Goal: Communication & Community: Answer question/provide support

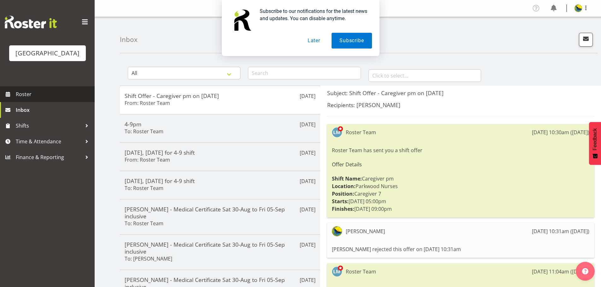
click at [42, 99] on span "Roster" at bounding box center [54, 94] width 76 height 9
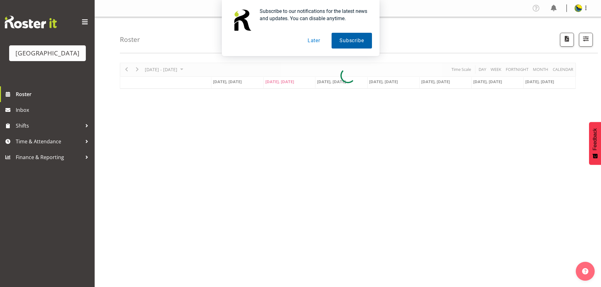
click at [346, 38] on button "Subscribe" at bounding box center [351, 41] width 40 height 16
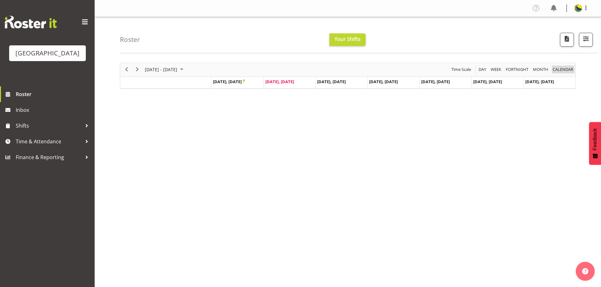
click at [569, 73] on span "calendar" at bounding box center [563, 70] width 22 height 8
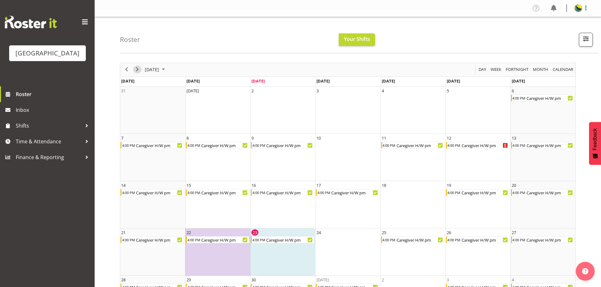
click at [137, 73] on span "Next" at bounding box center [137, 70] width 8 height 8
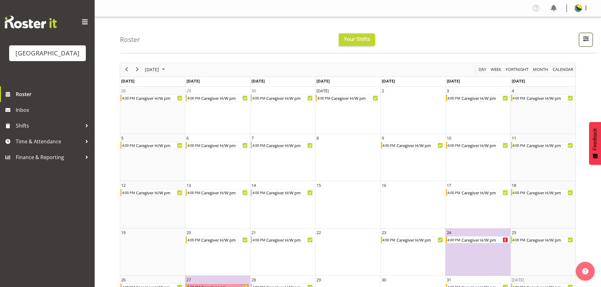
click at [585, 42] on span "button" at bounding box center [585, 39] width 8 height 8
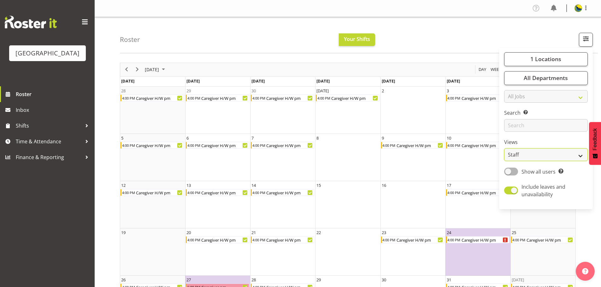
click at [556, 161] on select "Staff Role Shift - Horizontal Shift - Vertical Staff - Location" at bounding box center [546, 155] width 84 height 13
select select "shiftH"
click at [504, 161] on select "Staff Role Shift - Horizontal Shift - Vertical Staff - Location" at bounding box center [546, 155] width 84 height 13
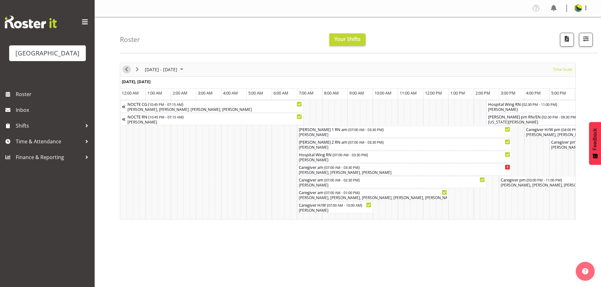
click at [127, 73] on span "Previous" at bounding box center [127, 70] width 8 height 8
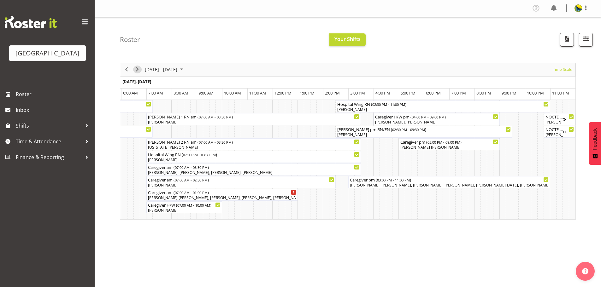
click at [137, 72] on span "Next" at bounding box center [137, 70] width 8 height 8
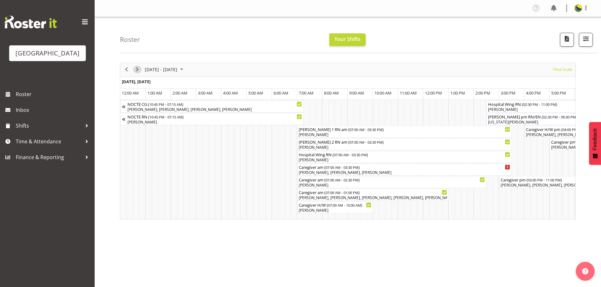
click at [136, 71] on span "Next" at bounding box center [137, 70] width 8 height 8
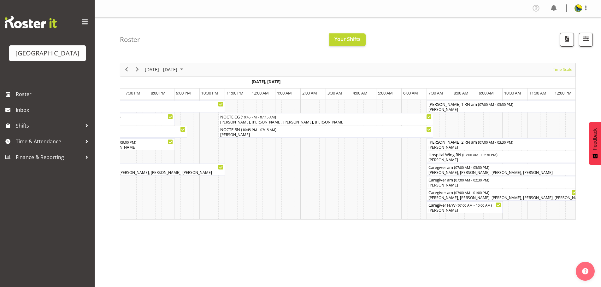
scroll to position [0, 2280]
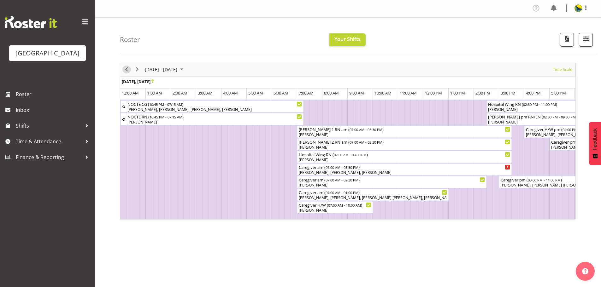
click at [125, 73] on span "Previous" at bounding box center [127, 70] width 8 height 8
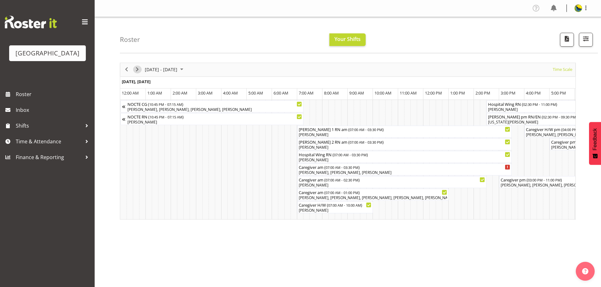
click at [136, 72] on span "Next" at bounding box center [137, 70] width 8 height 8
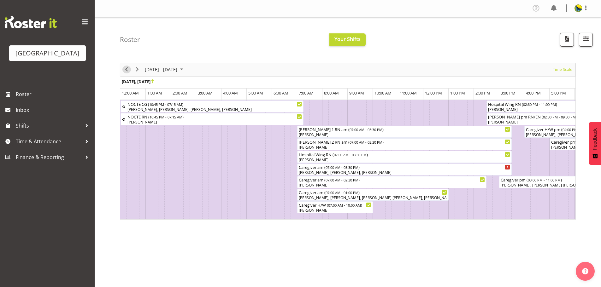
click at [128, 73] on span "Previous" at bounding box center [127, 70] width 8 height 8
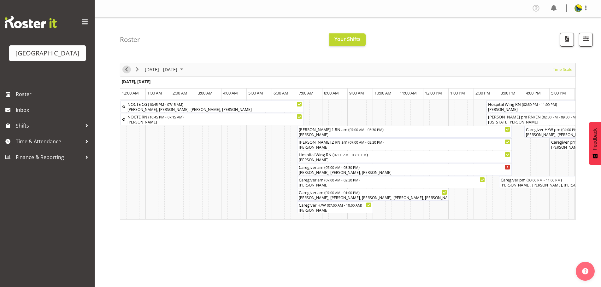
click at [128, 73] on span "Previous" at bounding box center [127, 70] width 8 height 8
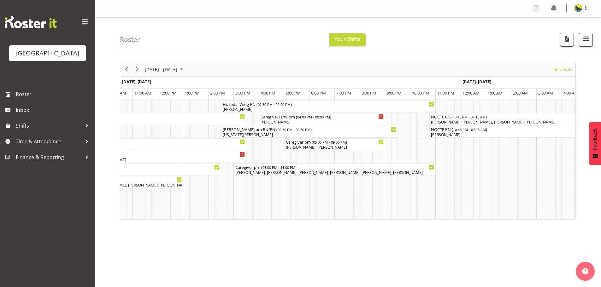
drag, startPoint x: 165, startPoint y: 83, endPoint x: 108, endPoint y: 77, distance: 57.3
click at [108, 77] on div "Roster Your Shifts 1 Locations Clear Parkwood Kitchen Parkwood Nurses Select Al…" at bounding box center [348, 163] width 506 height 293
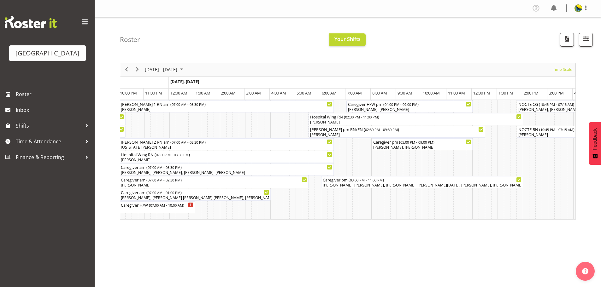
scroll to position [0, 3205]
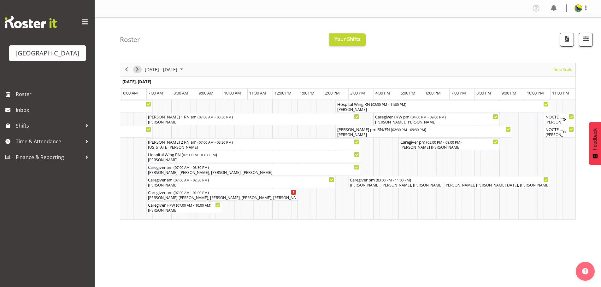
click at [136, 72] on span "Next" at bounding box center [137, 70] width 8 height 8
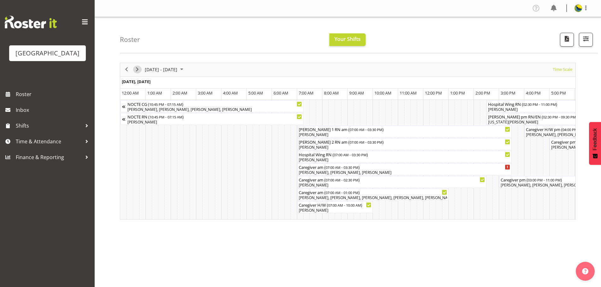
click at [136, 72] on span "Next" at bounding box center [137, 70] width 8 height 8
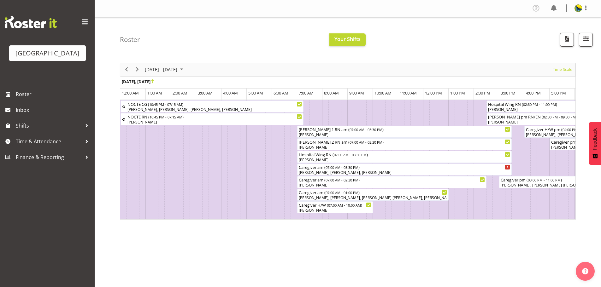
drag, startPoint x: 160, startPoint y: 222, endPoint x: 224, endPoint y: 231, distance: 64.4
click at [520, 251] on div "Oct 27 - Nov 02, 2025 Today Timeline Day Timeline Week Timeline Fortnight Timel…" at bounding box center [360, 184] width 481 height 252
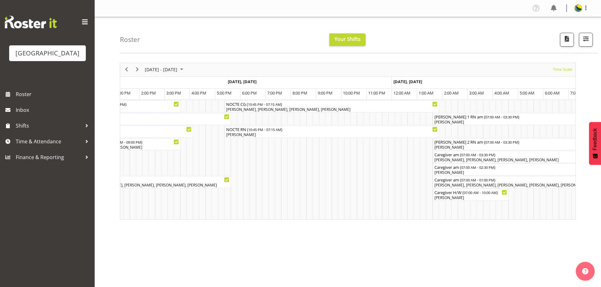
scroll to position [0, 1102]
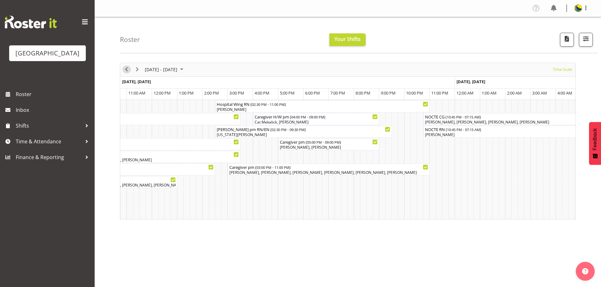
click at [128, 73] on span "Previous" at bounding box center [127, 70] width 8 height 8
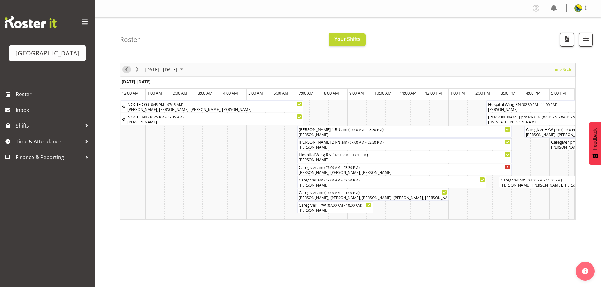
click at [128, 73] on span "Previous" at bounding box center [127, 70] width 8 height 8
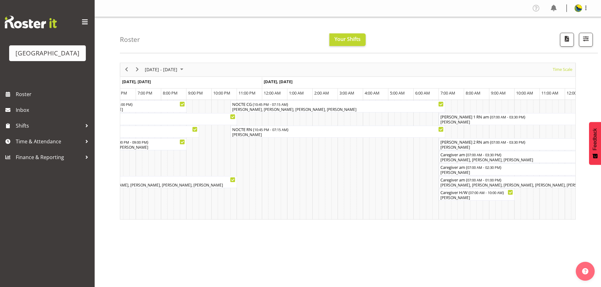
scroll to position [0, 1114]
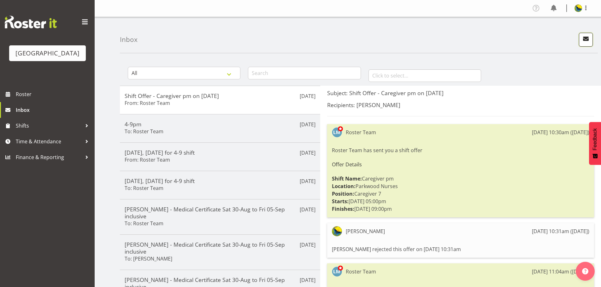
click at [584, 39] on button "button" at bounding box center [586, 40] width 14 height 14
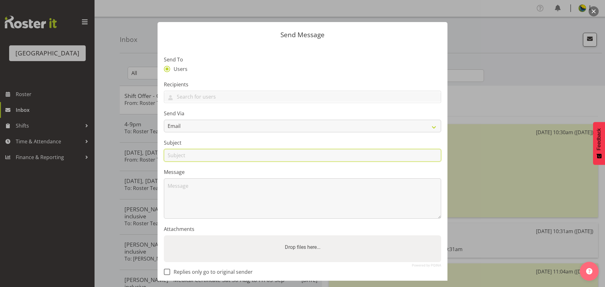
click at [195, 162] on input "text" at bounding box center [302, 155] width 277 height 13
drag, startPoint x: 228, startPoint y: 167, endPoint x: 232, endPoint y: 167, distance: 4.1
click at [232, 162] on input "I am available to work to for the following shifts." at bounding box center [302, 155] width 277 height 13
drag, startPoint x: 294, startPoint y: 169, endPoint x: 160, endPoint y: 165, distance: 134.7
click at [160, 165] on section "Send To Users Recipients Abigail Savage Aileng Yeap Alem Abreha Alex Green Amin…" at bounding box center [303, 163] width 290 height 239
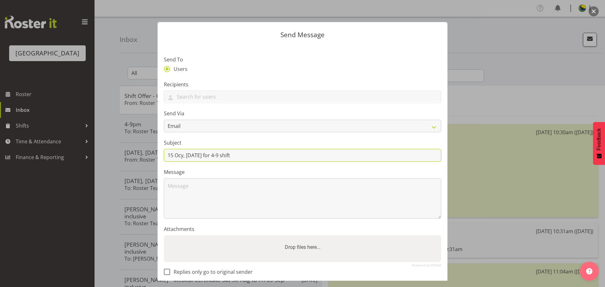
click at [185, 162] on input "15 Ocy, Wednesday for 4-9 shift" at bounding box center [302, 155] width 277 height 13
click at [188, 162] on input "15 Oct., Wednesday for 4-9 shift" at bounding box center [302, 155] width 277 height 13
type input "15 Oct. Wednesday for 4-9 shift"
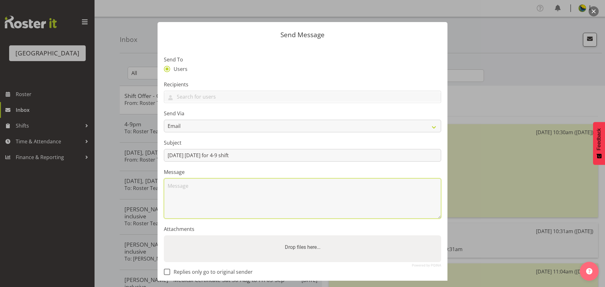
paste textarea "Hi Lesley, I am available to work on Oct 1,Wednesday for 4-9 shift. Thanks, Gem…"
type textarea "Hi Lesley, I am available to work on Oct 1,Wednesday for 4-9 shift. Thanks, Gem…"
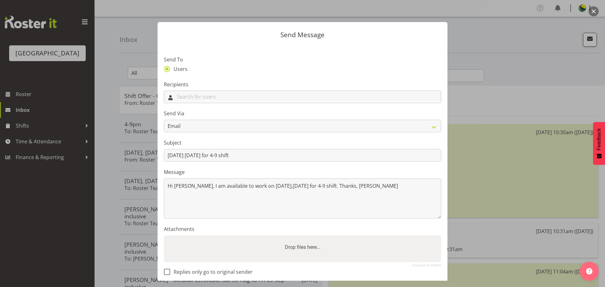
click at [218, 102] on input "text" at bounding box center [302, 97] width 277 height 10
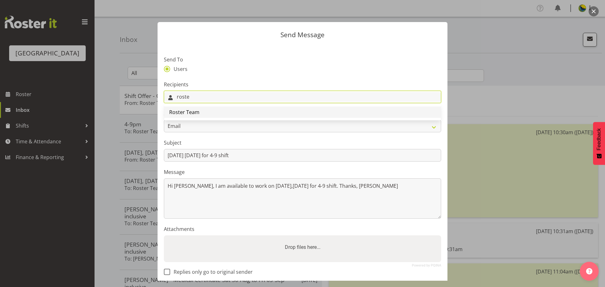
type input "roste"
click at [219, 118] on link "Roster Team" at bounding box center [302, 112] width 277 height 11
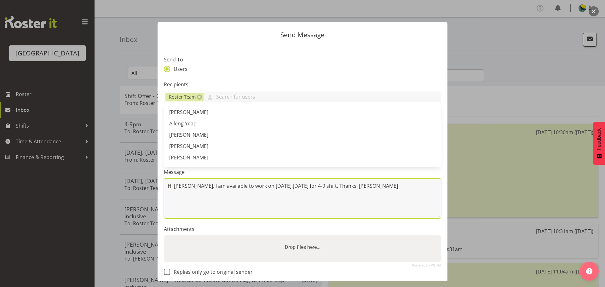
click at [214, 219] on textarea "Hi Lesley, I am available to work on Oct 1,Wednesday for 4-9 shift. Thanks, Gem…" at bounding box center [302, 198] width 277 height 40
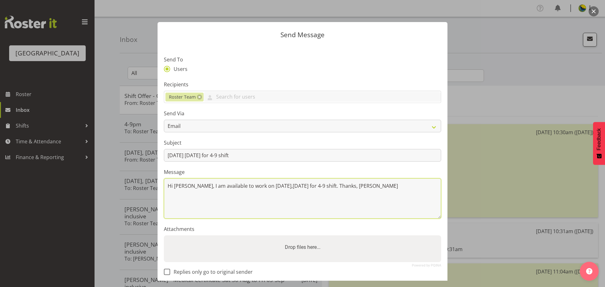
click at [275, 202] on textarea "Hi Lesley, I am available to work on Oct 1,Wednesday for 4-9 shift. Thanks, Gem…" at bounding box center [302, 198] width 277 height 40
type textarea "Hi Lesley, I am available to work on Oct 15,Wednesday for 4-9 shift. Thanks, Ge…"
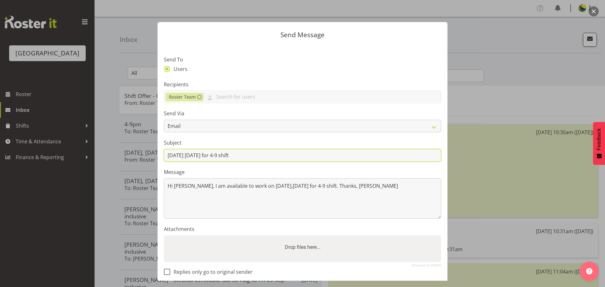
drag, startPoint x: 175, startPoint y: 166, endPoint x: 157, endPoint y: 170, distance: 18.3
click at [157, 170] on div "Send Message Send To Users Recipients Roster Team Abigail Savage Aileng Yeap Al…" at bounding box center [302, 143] width 303 height 275
click at [181, 162] on input "Oct. Wednesday for 4-9 shift" at bounding box center [302, 155] width 277 height 13
type input "Oct. 15, Wednesday for 4-9 shift"
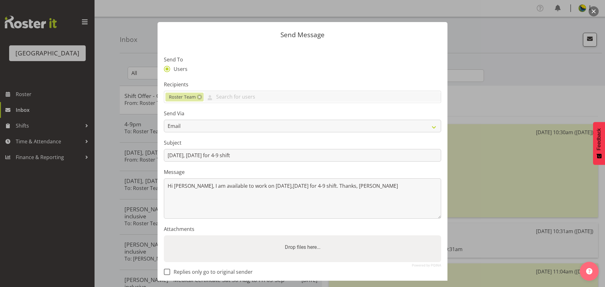
click at [216, 182] on section "Send To Users Recipients Roster Team Abigail Savage Aileng Yeap Alem Abreha Ale…" at bounding box center [303, 163] width 290 height 239
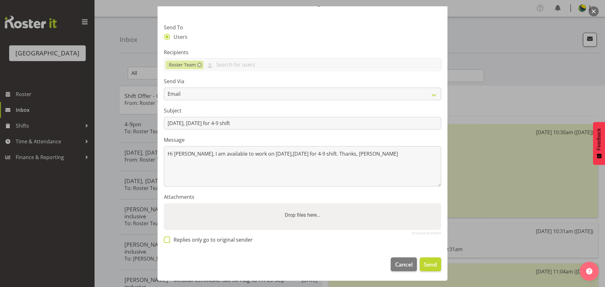
click at [165, 238] on span at bounding box center [167, 240] width 6 height 6
click at [165, 238] on input "Replies only go to original sender" at bounding box center [166, 240] width 4 height 4
checkbox input "true"
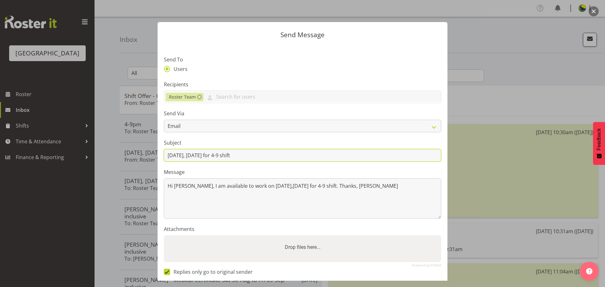
drag, startPoint x: 224, startPoint y: 166, endPoint x: 352, endPoint y: 164, distance: 129.0
click at [352, 162] on input "Oct. 15, Wednesday for 4-9 shift" at bounding box center [302, 155] width 277 height 13
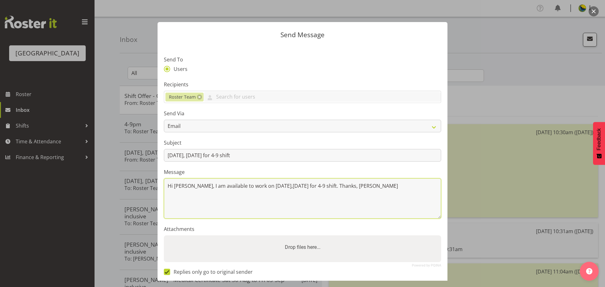
click at [314, 194] on textarea "Hi Lesley, I am available to work on Oct 15,Wednesday for 4-9 shift. Thanks, Ge…" at bounding box center [302, 198] width 277 height 40
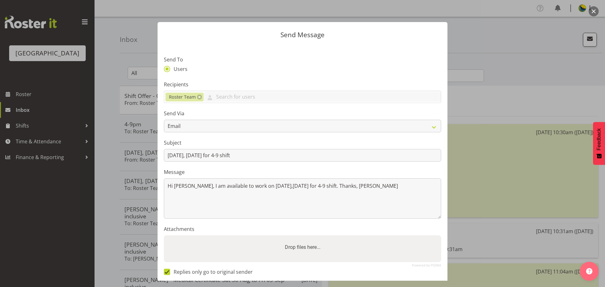
click at [317, 182] on section "Send To Users Recipients Roster Team Abigail Savage Aileng Yeap Alem Abreha Ale…" at bounding box center [303, 163] width 290 height 239
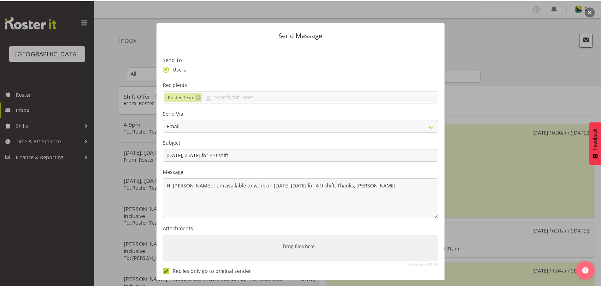
scroll to position [58, 0]
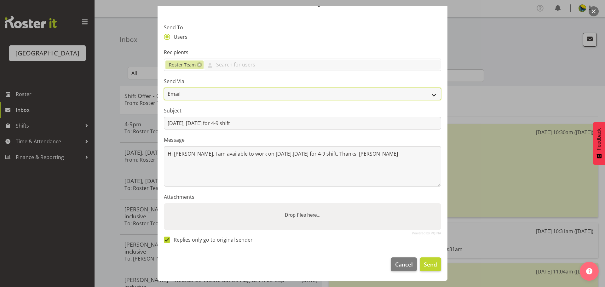
click at [420, 88] on select "Email SMS" at bounding box center [302, 94] width 277 height 13
select select "sms"
click at [164, 88] on select "Email SMS" at bounding box center [302, 94] width 277 height 13
click at [429, 265] on span "Send" at bounding box center [430, 264] width 13 height 8
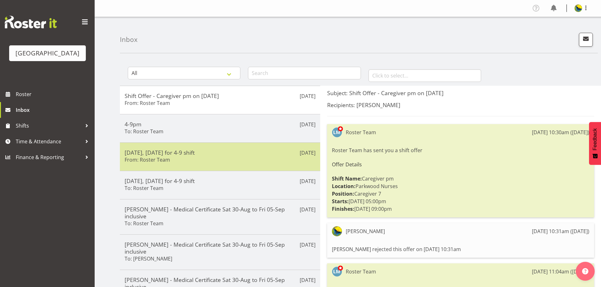
click at [225, 165] on div "[DATE], [DATE] for 4-9 shift From: Roster Team" at bounding box center [220, 156] width 191 height 15
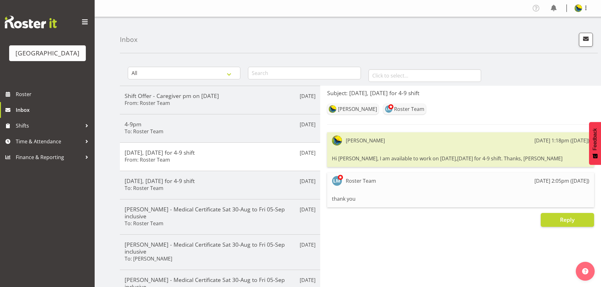
drag, startPoint x: 550, startPoint y: 170, endPoint x: 329, endPoint y: 174, distance: 221.7
click at [327, 167] on div "[PERSON_NAME] [DATE] 1:18pm ([DATE]) Hi [PERSON_NAME], I am available to work o…" at bounding box center [460, 149] width 267 height 35
copy div "Hi [PERSON_NAME], I am available to work on [DATE],[DATE] for 4-9 shift. Thanks…"
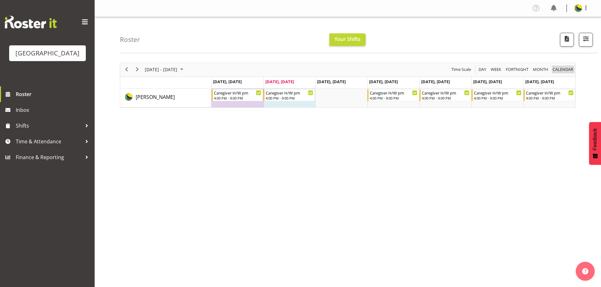
click at [564, 73] on span "calendar" at bounding box center [563, 70] width 22 height 8
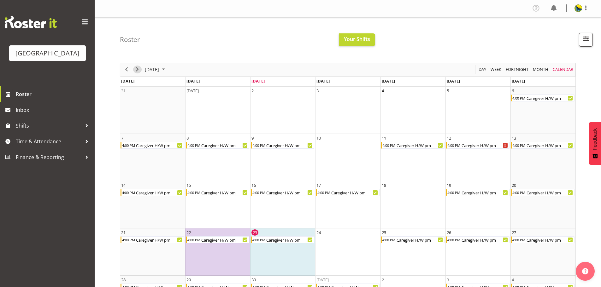
click at [134, 73] on span "Next" at bounding box center [137, 70] width 8 height 8
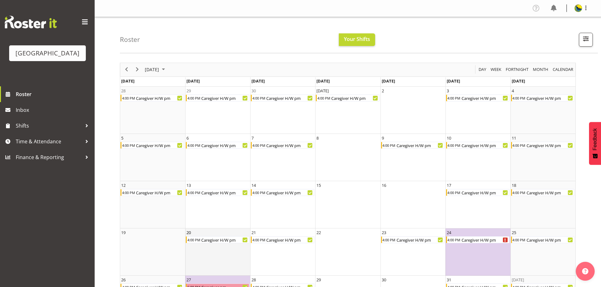
scroll to position [32, 0]
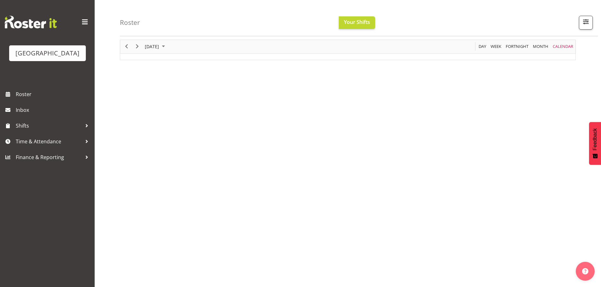
scroll to position [26, 0]
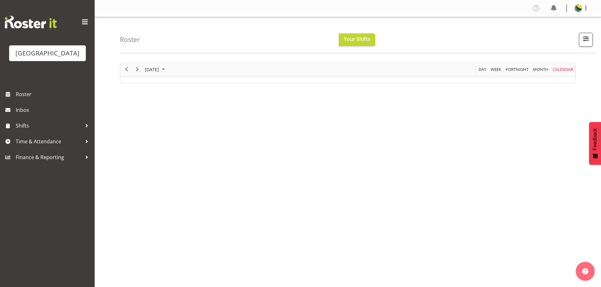
scroll to position [26, 0]
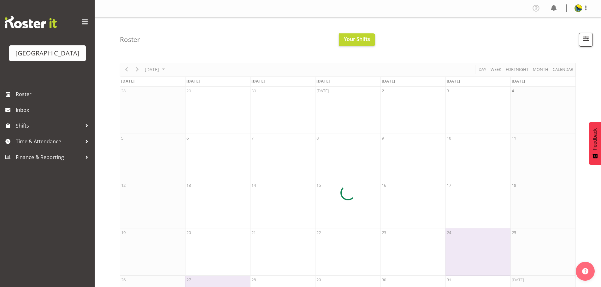
scroll to position [26, 0]
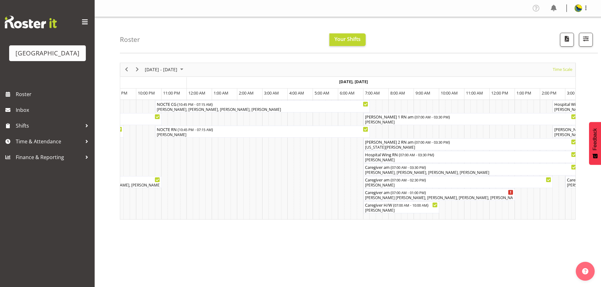
scroll to position [0, 3783]
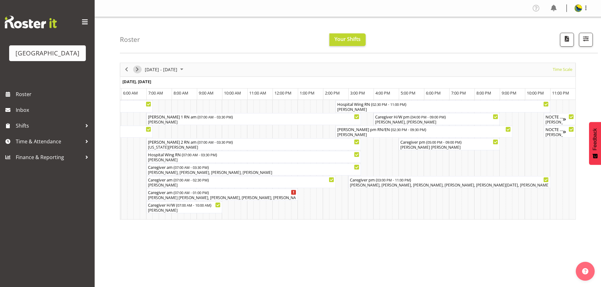
click at [138, 73] on span "Next" at bounding box center [137, 70] width 8 height 8
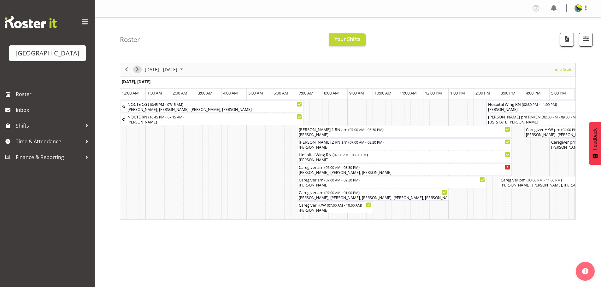
click at [138, 73] on span "Next" at bounding box center [137, 70] width 8 height 8
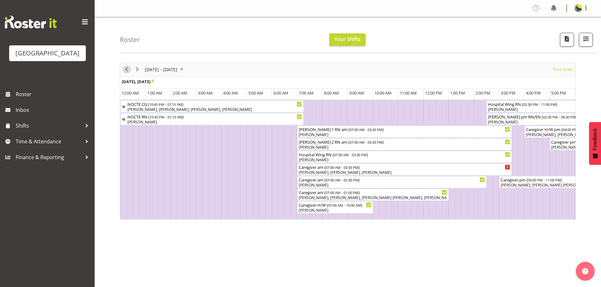
click at [127, 73] on span "Previous" at bounding box center [127, 70] width 8 height 8
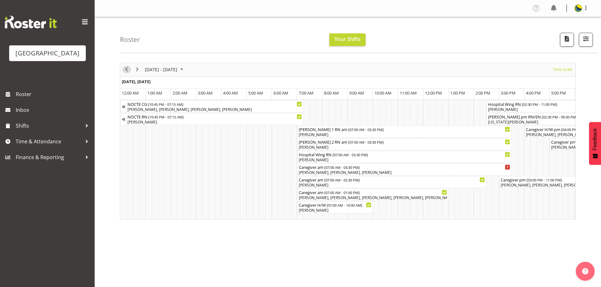
click at [127, 73] on span "Previous" at bounding box center [127, 70] width 8 height 8
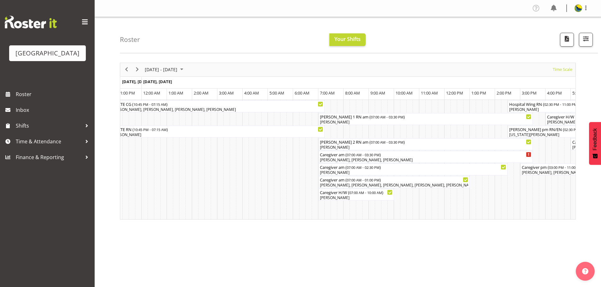
scroll to position [0, 1340]
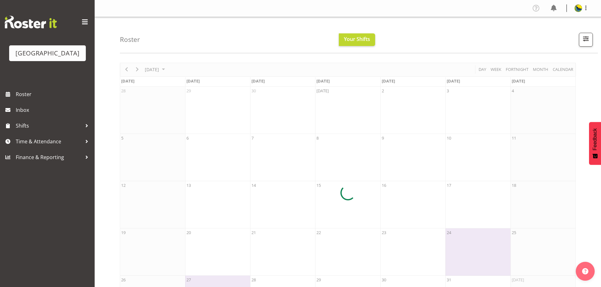
scroll to position [26, 0]
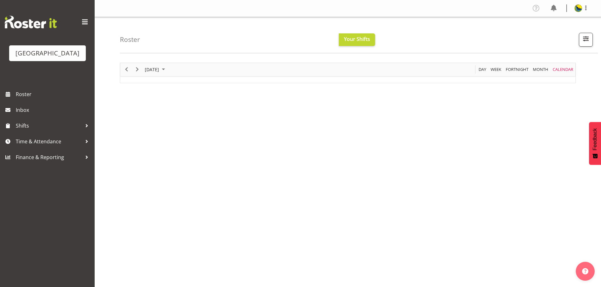
scroll to position [26, 0]
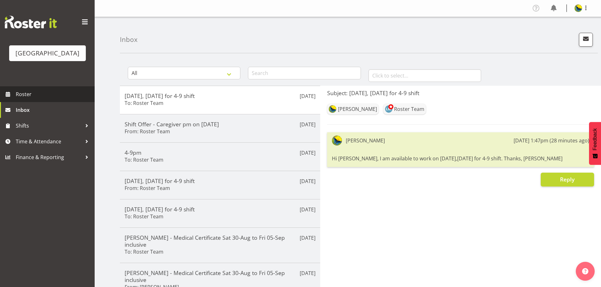
click at [87, 99] on span "Roster" at bounding box center [54, 94] width 76 height 9
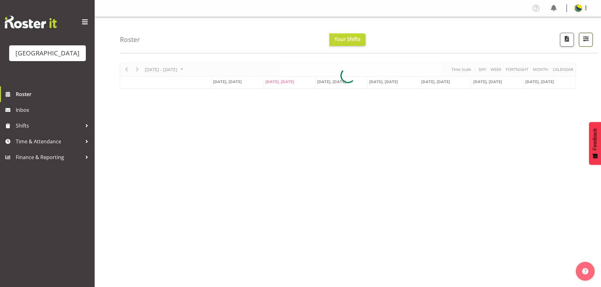
click at [581, 43] on span "button" at bounding box center [585, 39] width 8 height 8
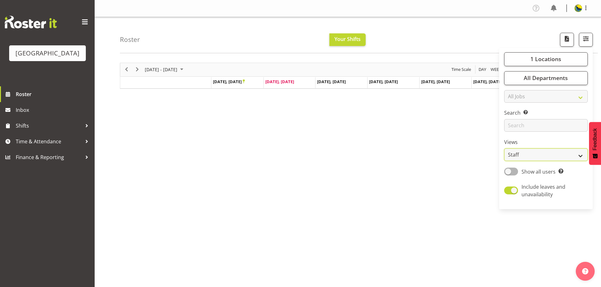
click at [540, 161] on select "Staff Role Shift - Horizontal Shift - Vertical Staff - Location" at bounding box center [546, 155] width 84 height 13
select select "shift"
click at [504, 161] on select "Staff Role Shift - Horizontal Shift - Vertical Staff - Location" at bounding box center [546, 155] width 84 height 13
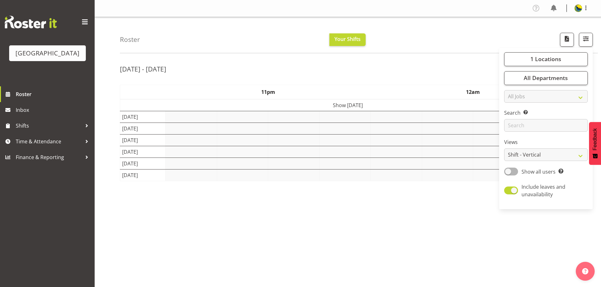
click at [432, 64] on div "[DATE] - [DATE] [DATE] - [DATE] [DATE] Day Week Fortnight Month calendar Month …" at bounding box center [360, 184] width 481 height 252
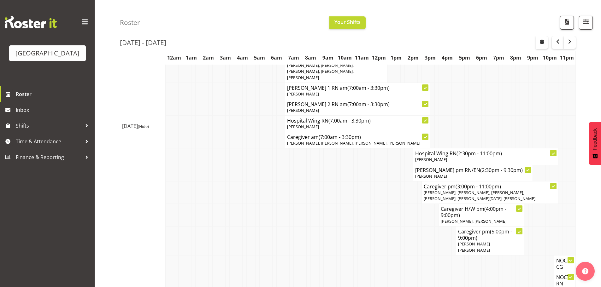
scroll to position [1249, 0]
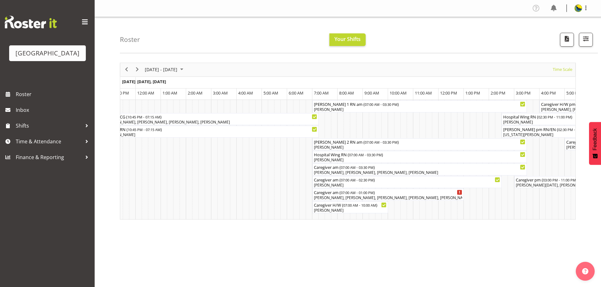
scroll to position [0, 1756]
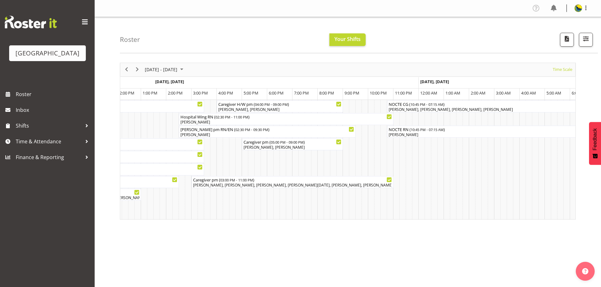
scroll to position [0, 3271]
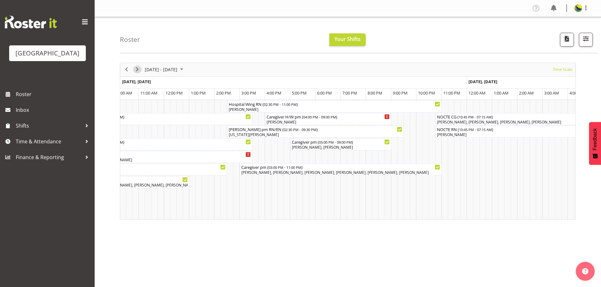
click at [137, 73] on span "Next" at bounding box center [137, 70] width 8 height 8
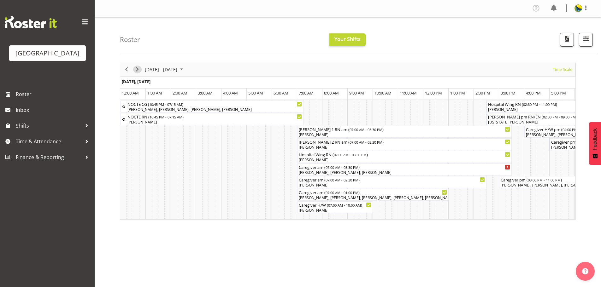
click at [137, 73] on span "Next" at bounding box center [137, 70] width 8 height 8
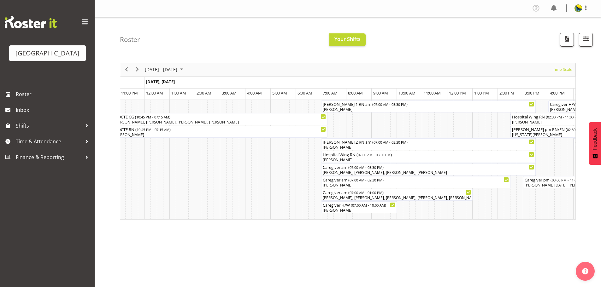
scroll to position [0, 2163]
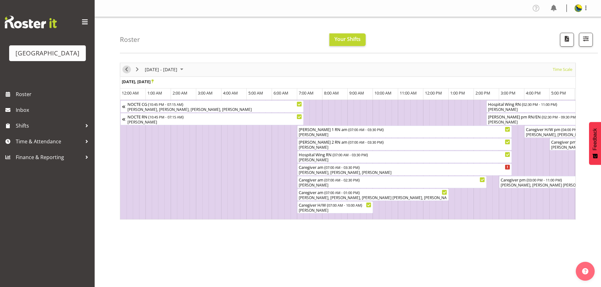
click at [125, 72] on span "Previous" at bounding box center [127, 70] width 8 height 8
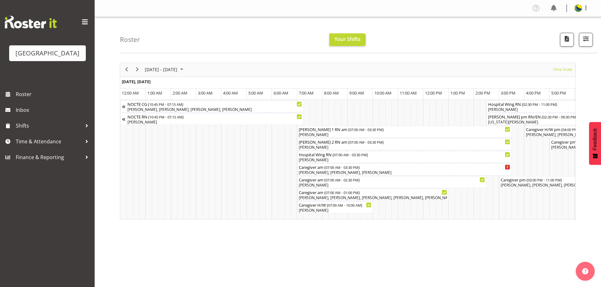
click at [122, 72] on div "previous period" at bounding box center [126, 69] width 11 height 13
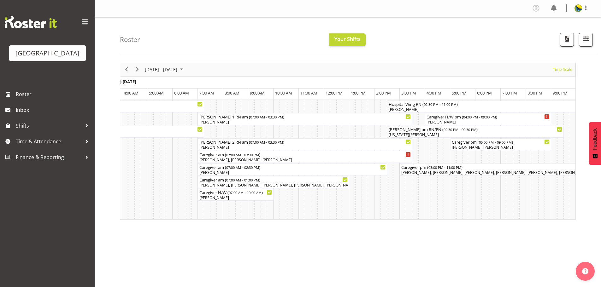
scroll to position [0, 1349]
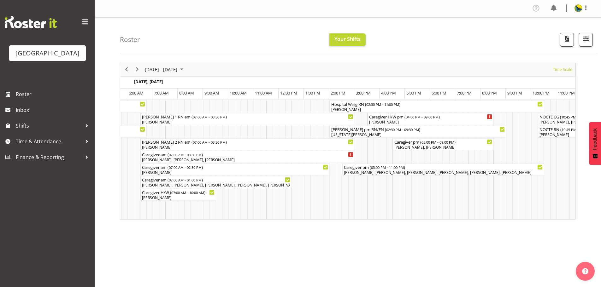
scroll to position [0, 1367]
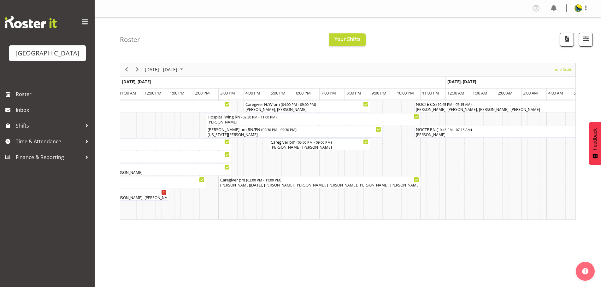
scroll to position [0, 2105]
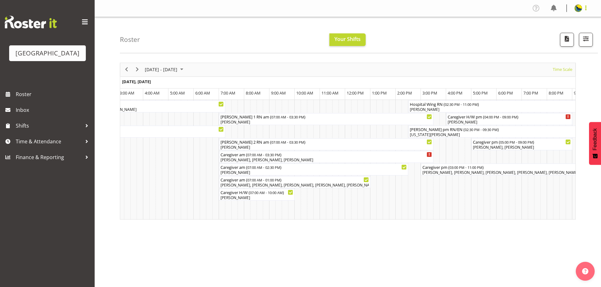
click at [582, 8] on span at bounding box center [586, 8] width 8 height 8
click at [572, 36] on link "Log Out" at bounding box center [559, 32] width 61 height 11
